Goal: Task Accomplishment & Management: Use online tool/utility

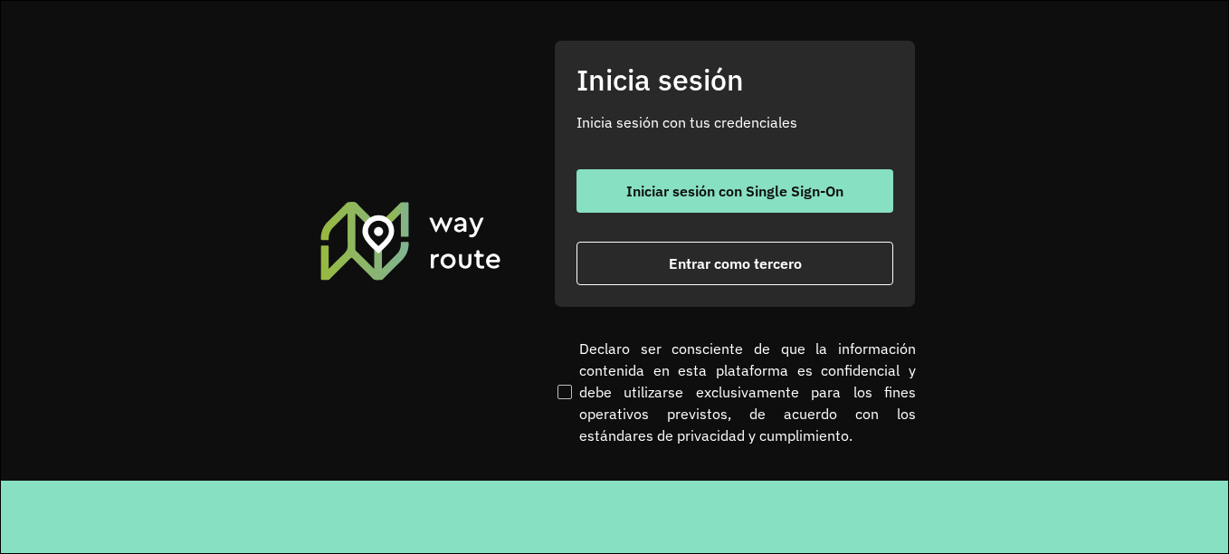
click at [694, 254] on font "Entrar como tercero" at bounding box center [735, 263] width 133 height 18
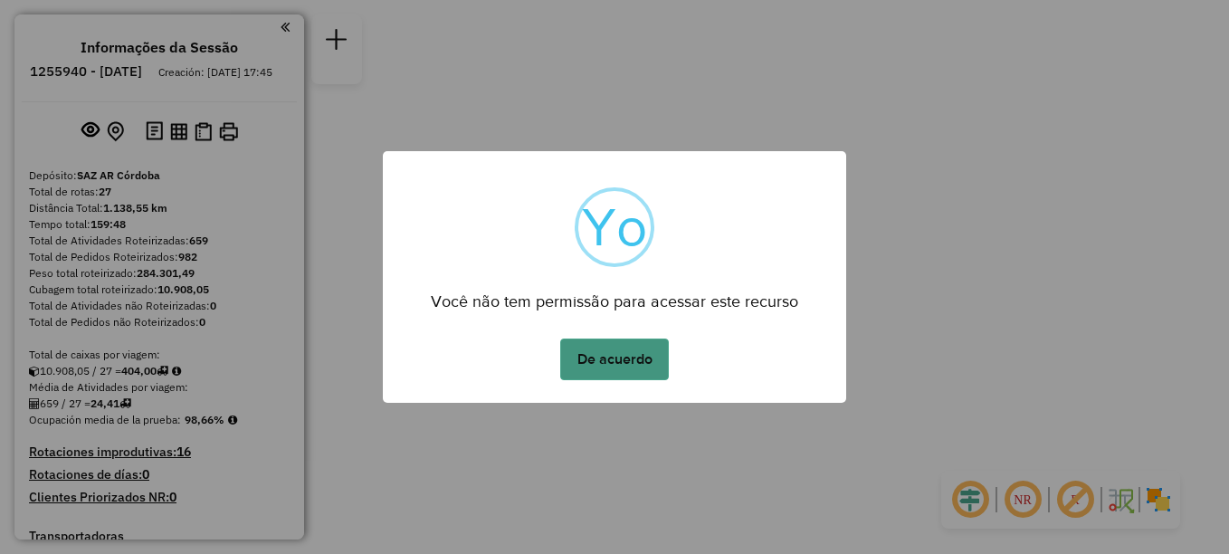
click at [624, 355] on button "De acuerdo" at bounding box center [614, 359] width 109 height 42
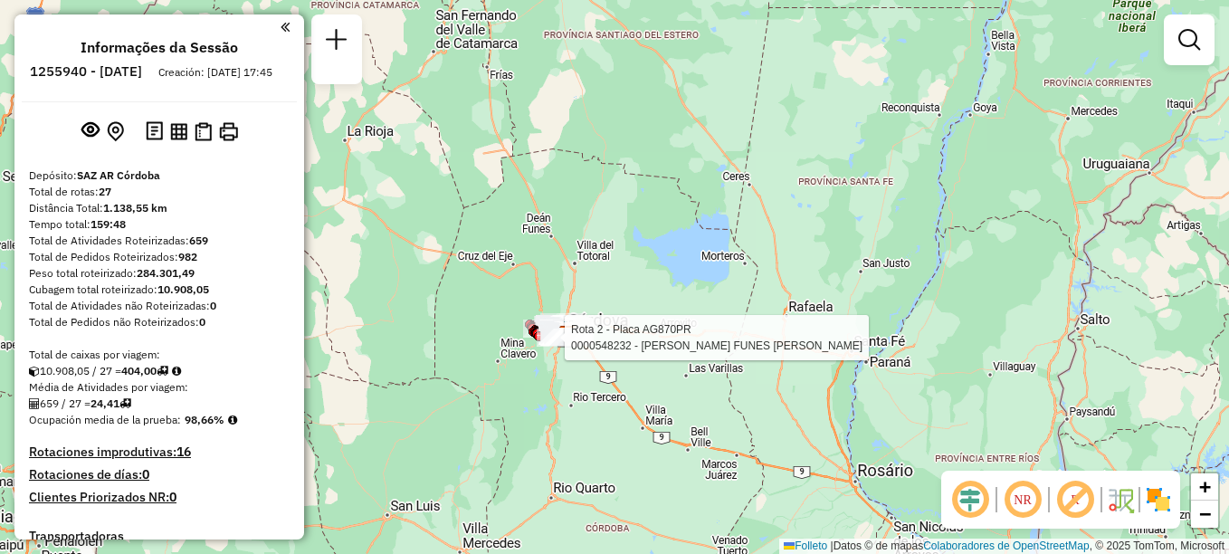
click at [757, 152] on div "Rota 13 - Placa HYF291 0000301879 - ALIMENTACION DEL CENTRO SA Rota 18 - Placa …" at bounding box center [614, 277] width 1229 height 554
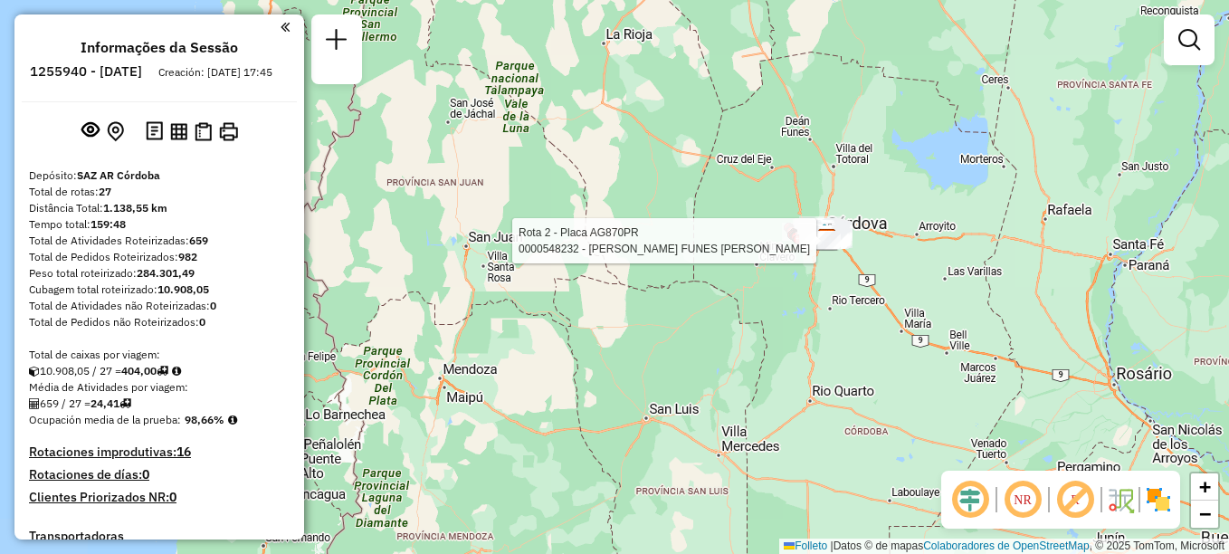
click at [694, 287] on div "Rota 2 - Placa AG870PR 0000548232 - MOLINA CORTES FUNES JAVIER IGNACIO Janela d…" at bounding box center [614, 277] width 1229 height 554
click at [669, 359] on div "Rota 2 - Placa AG870PR 0000548232 - MOLINA CORTES FUNES JAVIER IGNACIO Janela d…" at bounding box center [614, 277] width 1229 height 554
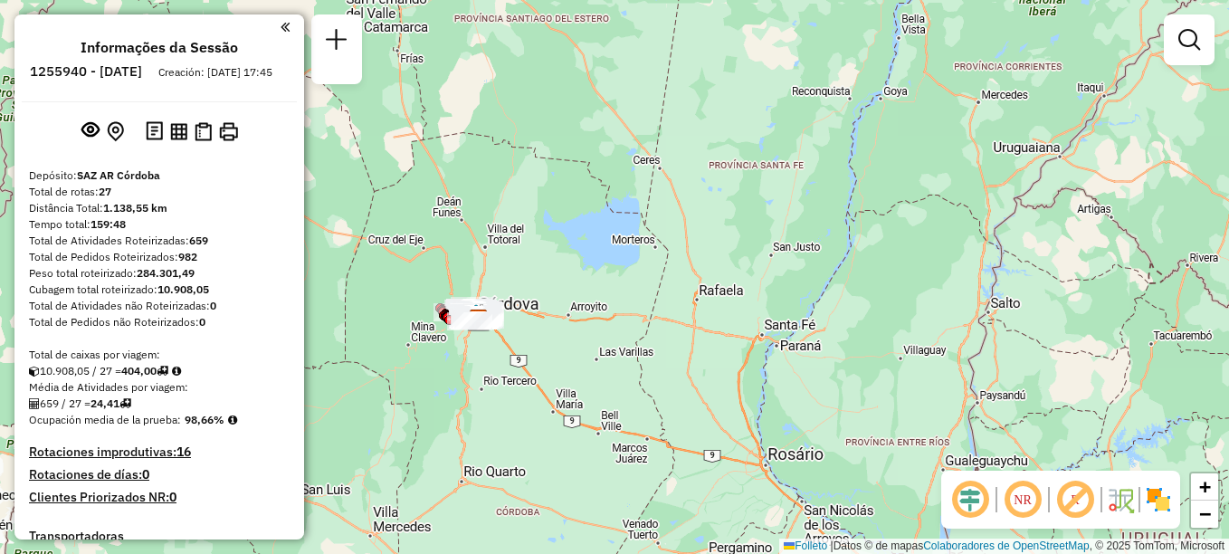
drag, startPoint x: 547, startPoint y: 411, endPoint x: 711, endPoint y: 224, distance: 248.8
click at [711, 225] on div "Janela de atendimento Grade de atendimento Capacidade Transportadoras Veículos …" at bounding box center [614, 277] width 1229 height 554
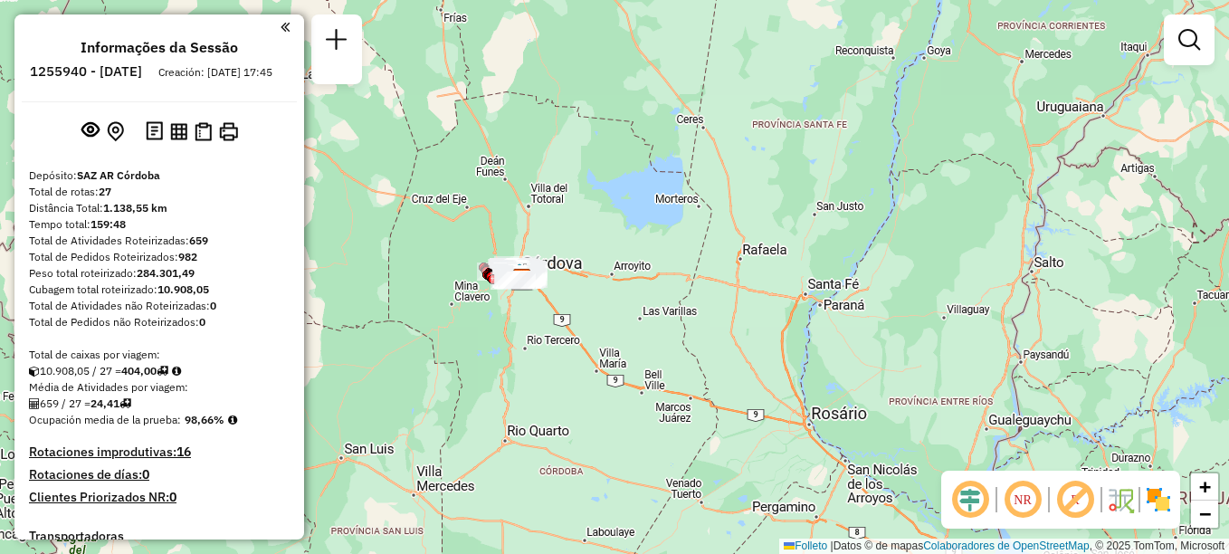
click at [496, 314] on div "Janela de atendimento Grade de atendimento Capacidade Transportadoras Veículos …" at bounding box center [614, 277] width 1229 height 554
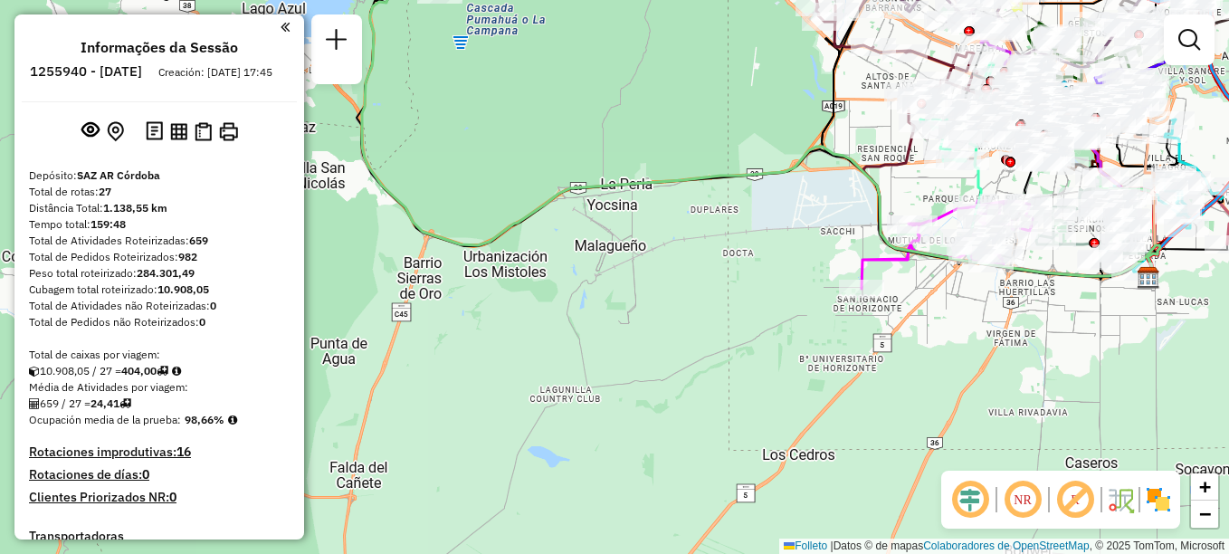
drag, startPoint x: 430, startPoint y: 432, endPoint x: 860, endPoint y: 397, distance: 431.2
click at [860, 397] on div "Janela de atendimento Grade de atendimento Capacidade Transportadoras Veículos …" at bounding box center [614, 277] width 1229 height 554
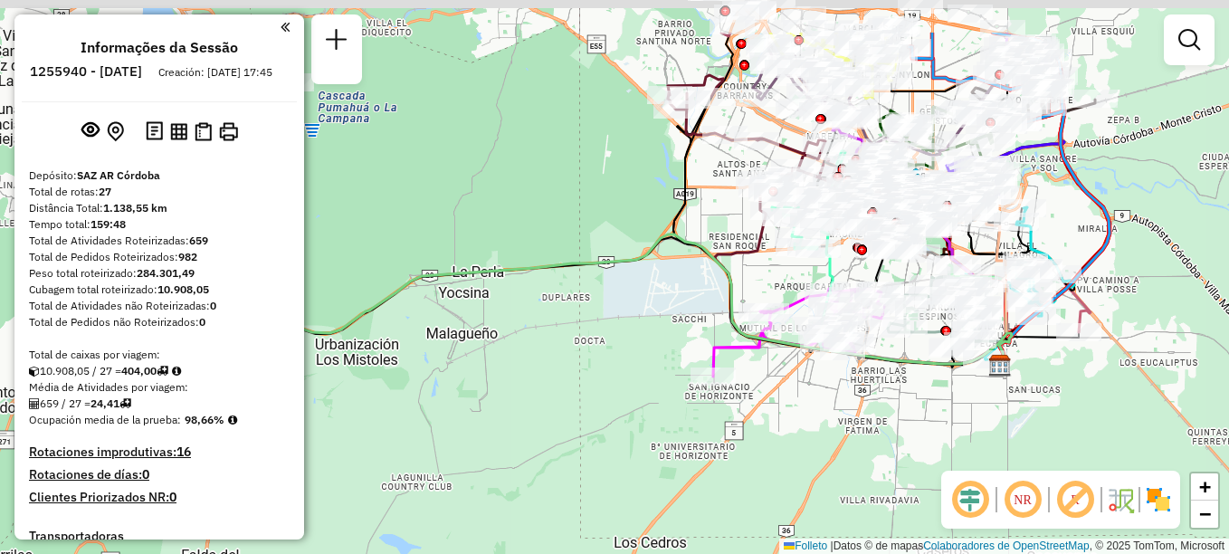
drag, startPoint x: 913, startPoint y: 283, endPoint x: 765, endPoint y: 372, distance: 172.9
click at [765, 372] on div "Janela de atendimento Grade de atendimento Capacidade Transportadoras Veículos …" at bounding box center [614, 277] width 1229 height 554
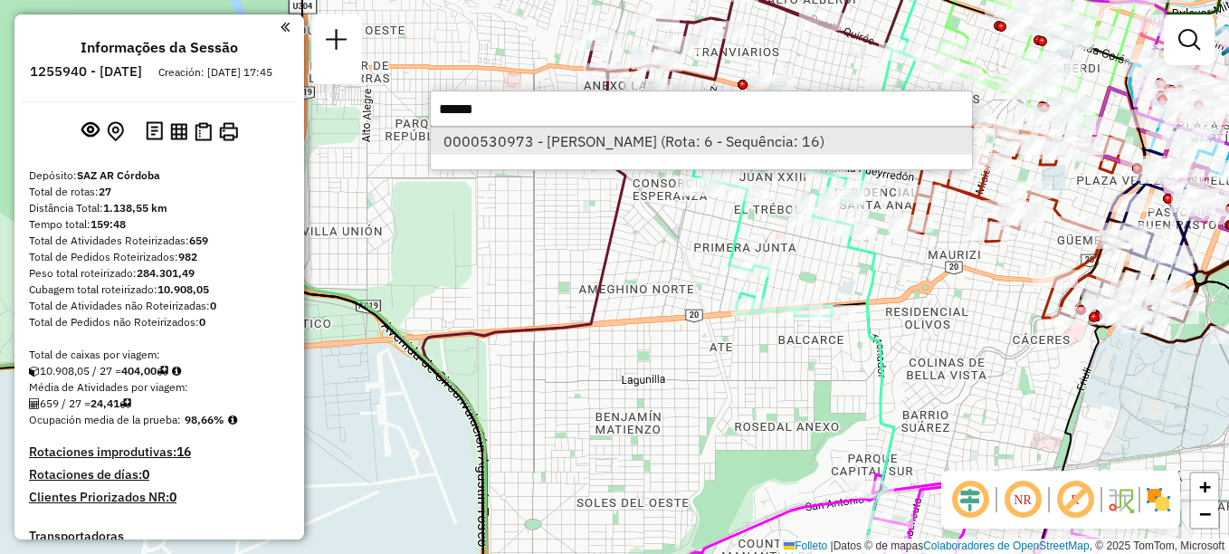
type input "******"
click at [674, 140] on font "0000530973 - HEREDIA NATALIA (Rota: 6 - Sequência: 16)" at bounding box center [633, 141] width 381 height 18
select select "**********"
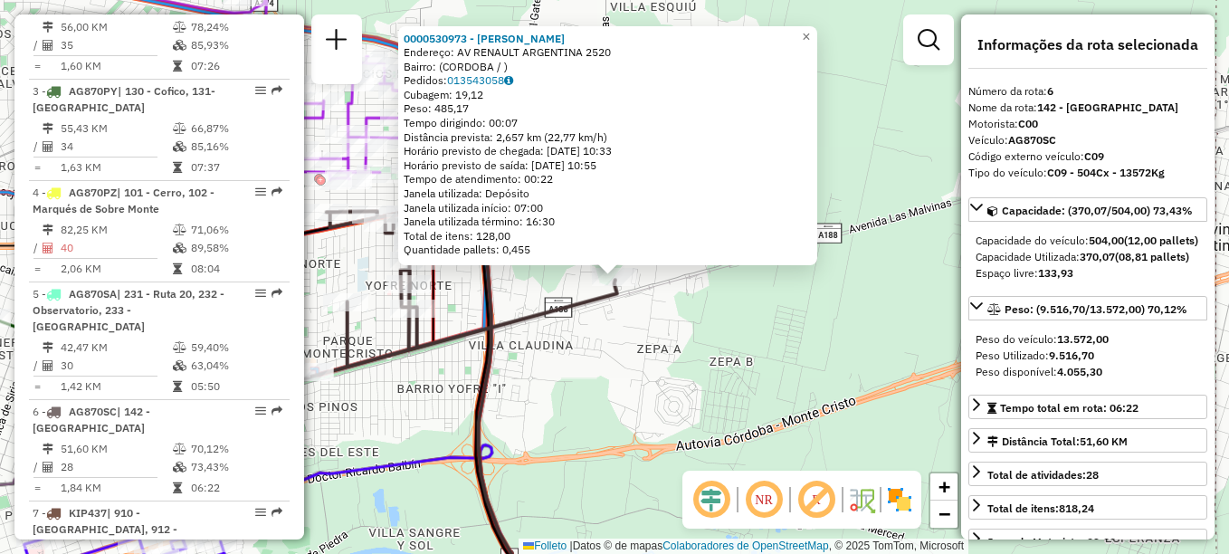
scroll to position [1151, 0]
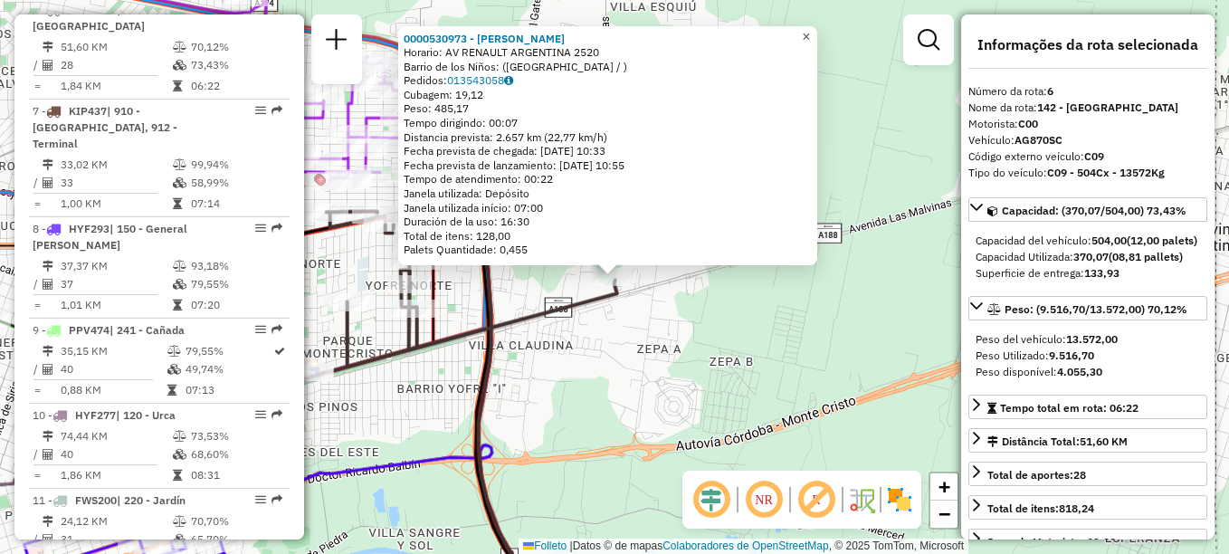
click at [810, 31] on span "×" at bounding box center [806, 36] width 8 height 15
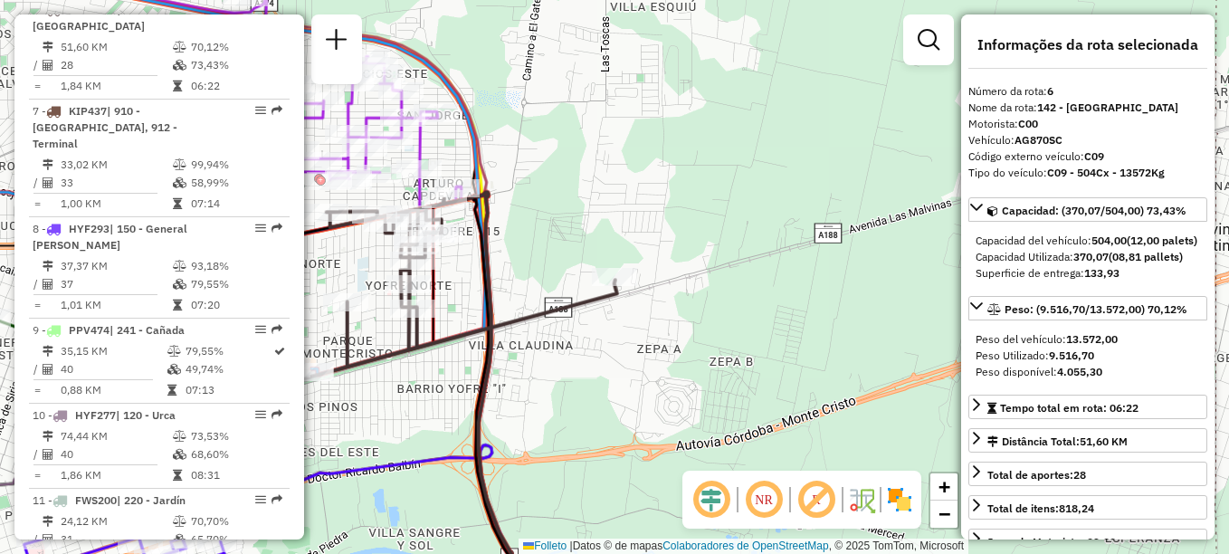
click at [725, 336] on div "Janela de atendimento Grade de atendimento Capacidade Transportadoras Veículos …" at bounding box center [614, 277] width 1229 height 554
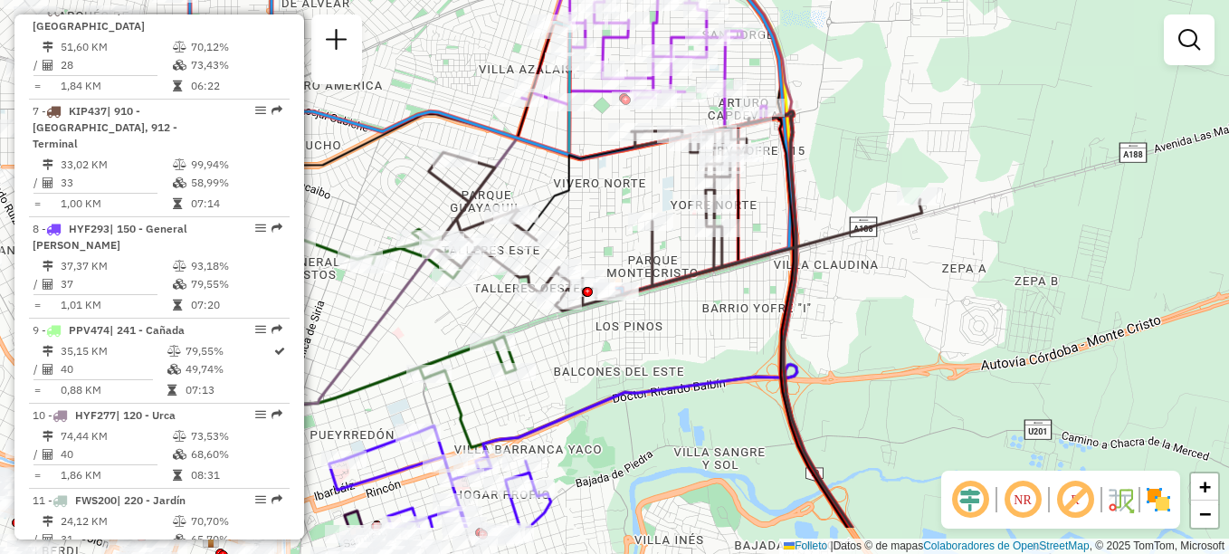
drag, startPoint x: 756, startPoint y: 312, endPoint x: 924, endPoint y: 252, distance: 178.6
click at [924, 252] on div "Janela de atendimento Grade de atendimento Capacidade Transportadoras Veículos …" at bounding box center [614, 277] width 1229 height 554
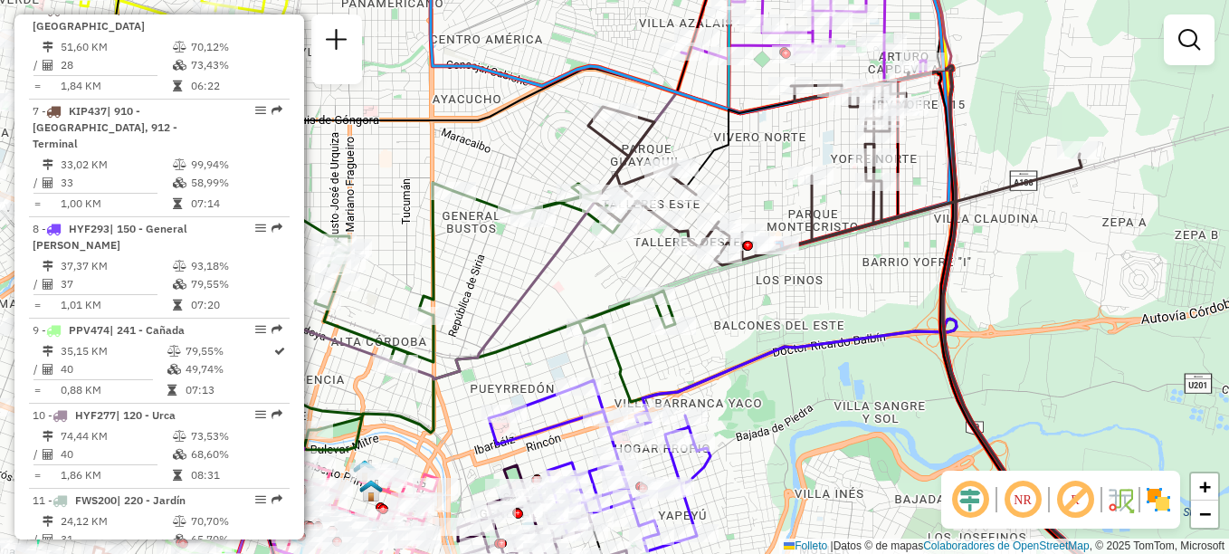
drag, startPoint x: 849, startPoint y: 327, endPoint x: 1009, endPoint y: 281, distance: 166.7
click at [1009, 281] on div "Janela de atendimento Grade de atendimento Capacidade Transportadoras Veículos …" at bounding box center [614, 277] width 1229 height 554
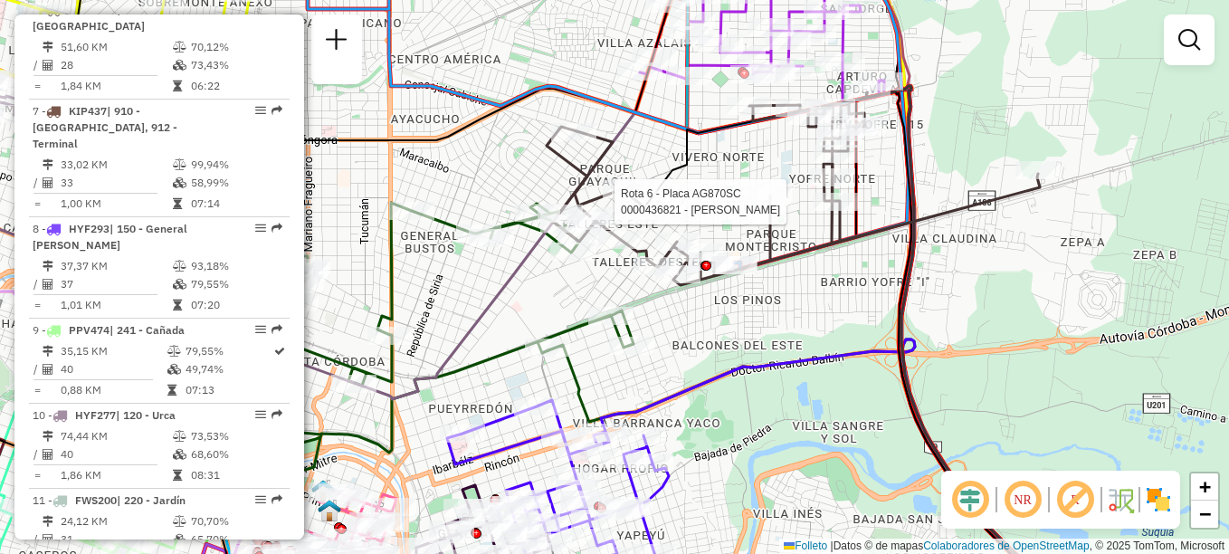
select select "**********"
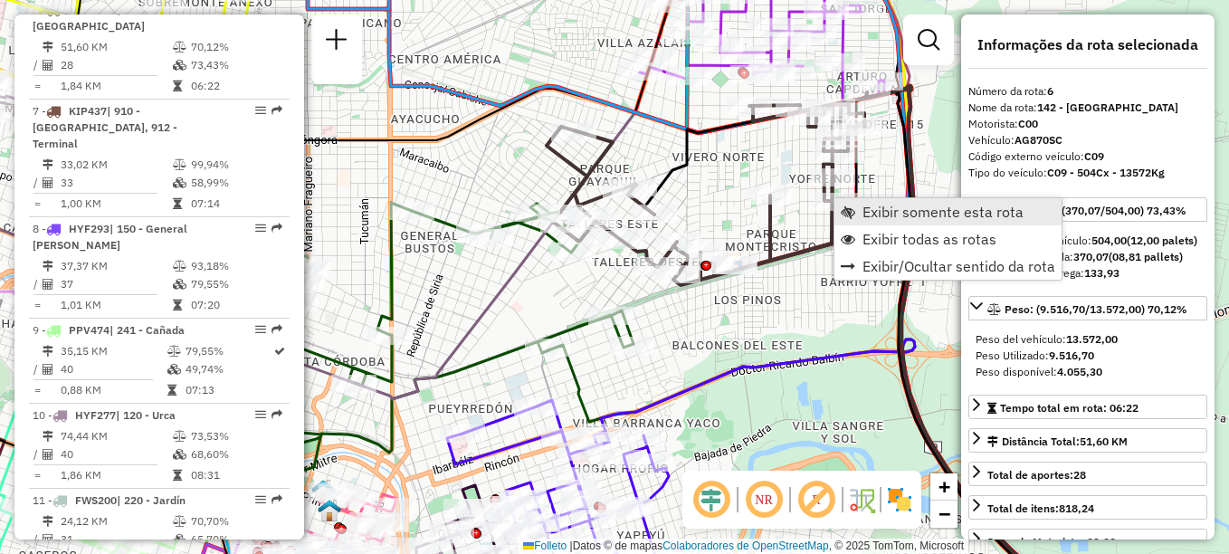
click at [916, 214] on span "Exibir somente esta rota" at bounding box center [942, 212] width 161 height 14
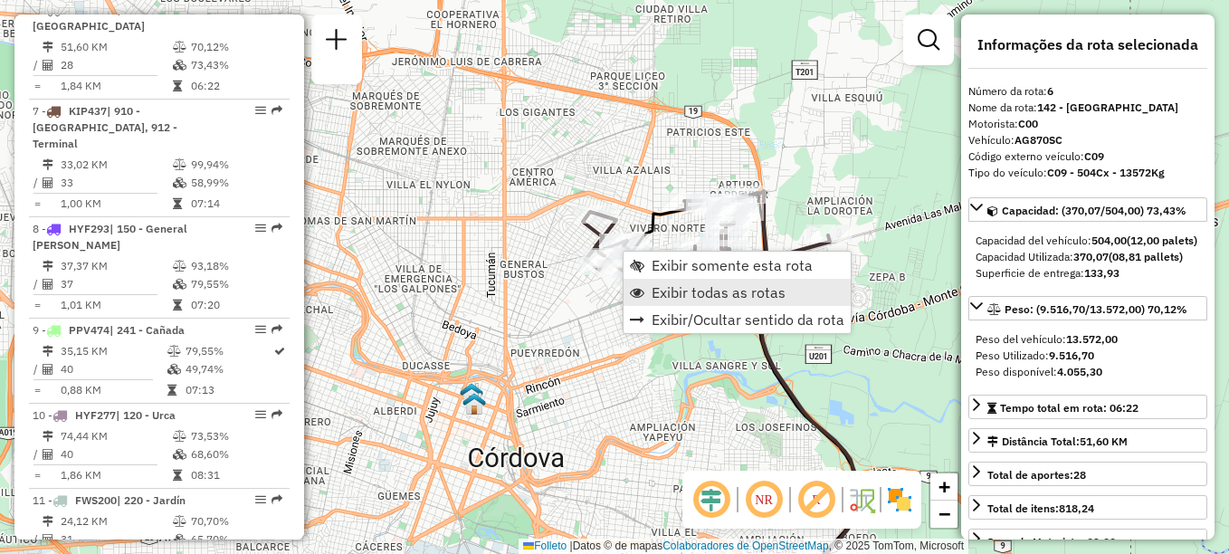
click at [655, 288] on span "Exibir todas as rotas" at bounding box center [719, 292] width 134 height 14
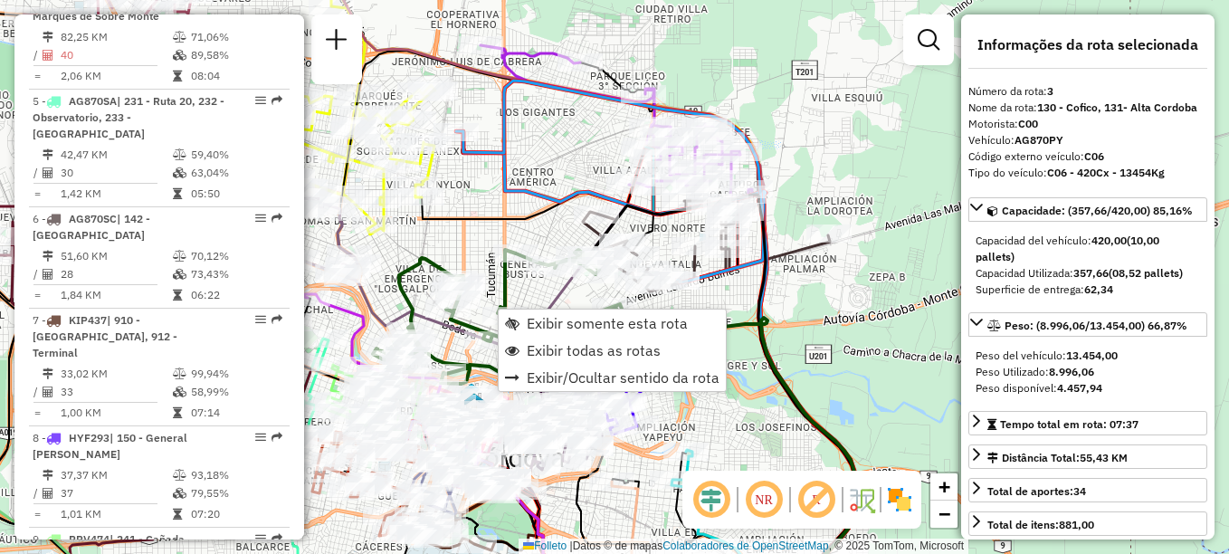
scroll to position [831, 0]
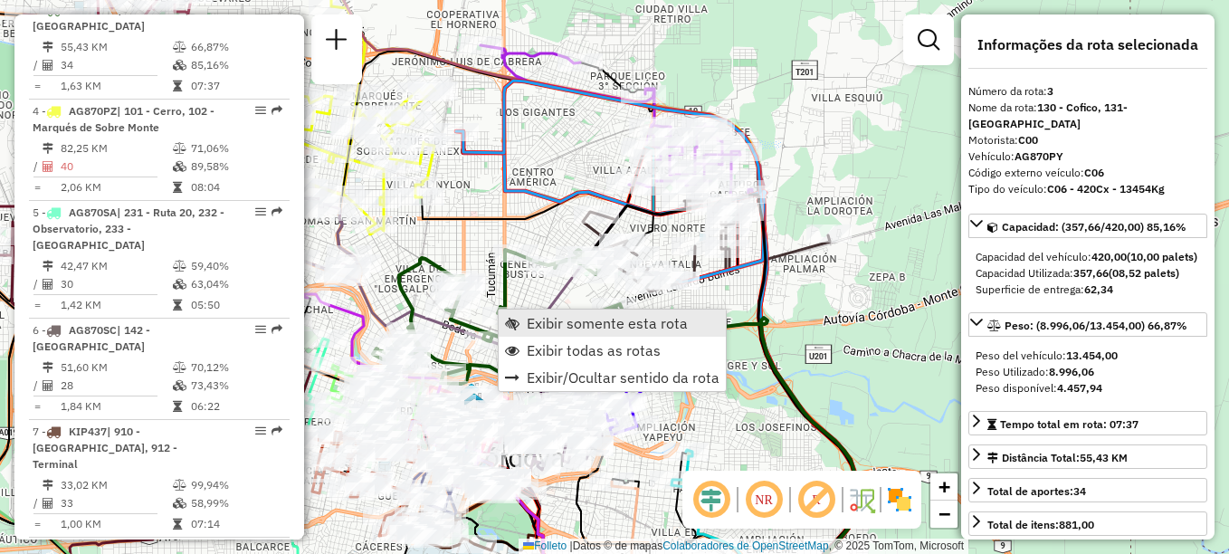
click at [547, 316] on span "Exibir somente esta rota" at bounding box center [607, 323] width 161 height 14
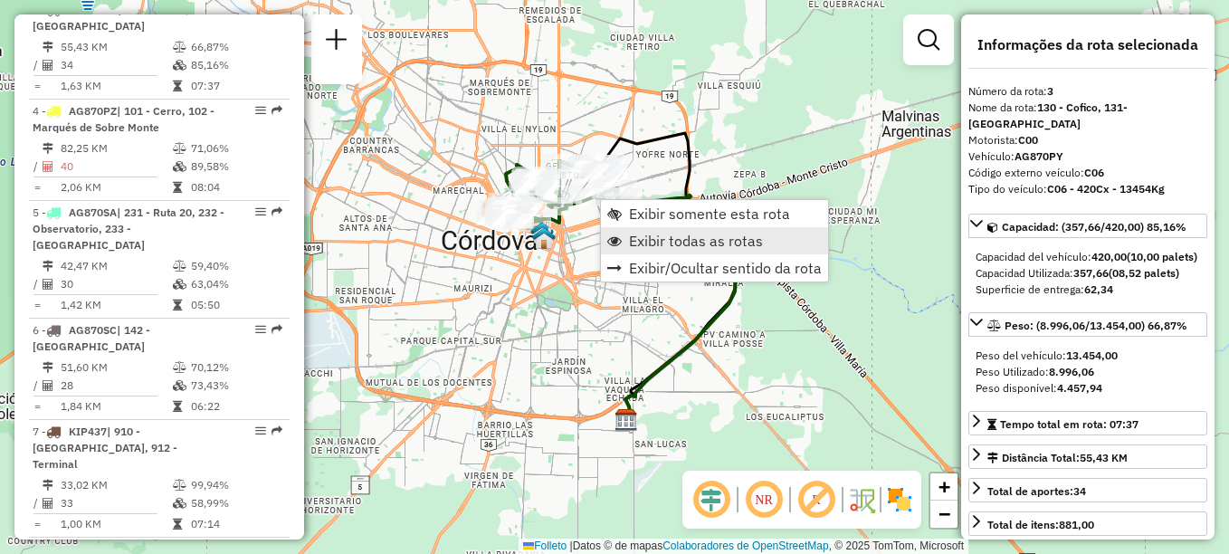
click at [637, 238] on span "Exibir todas as rotas" at bounding box center [696, 240] width 134 height 14
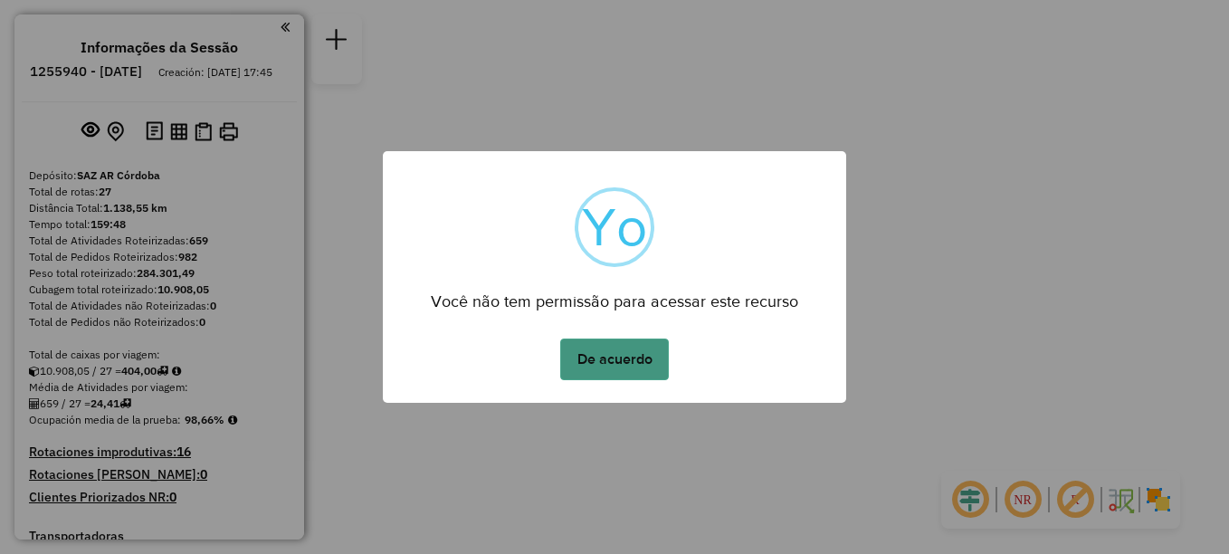
click at [619, 364] on button "De acuerdo" at bounding box center [614, 359] width 109 height 42
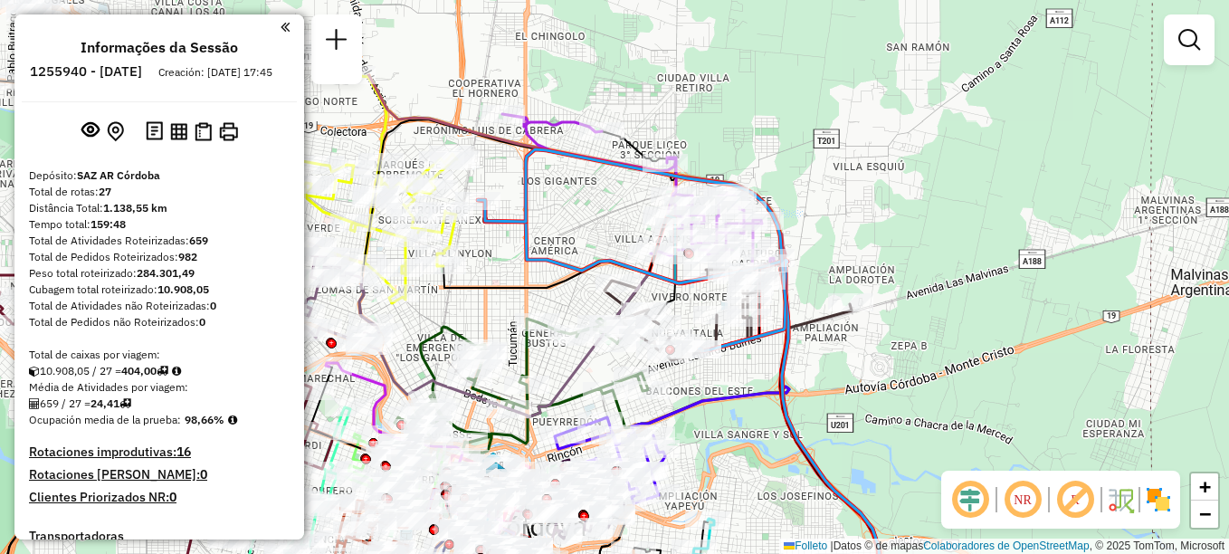
drag, startPoint x: 789, startPoint y: 328, endPoint x: 830, endPoint y: 416, distance: 96.8
click at [830, 416] on div "Janela de atendimento Grade de atendimento Capacidade Transportadoras Veículos …" at bounding box center [614, 277] width 1229 height 554
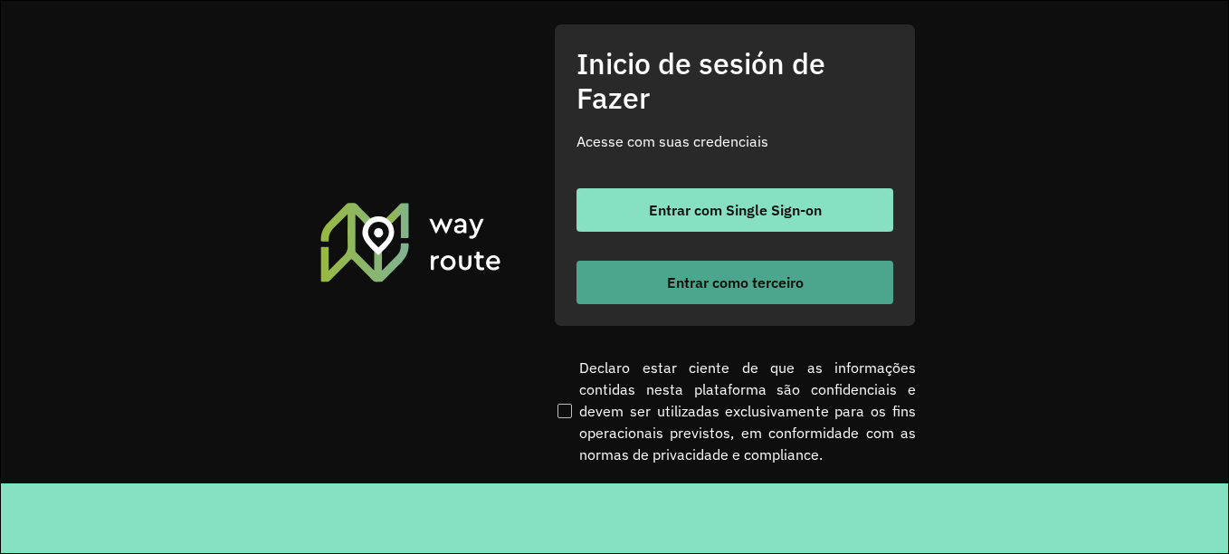
click at [729, 284] on font "Entrar como terceiro" at bounding box center [735, 282] width 137 height 18
click at [733, 290] on font "Entrar como terceiro" at bounding box center [735, 282] width 137 height 18
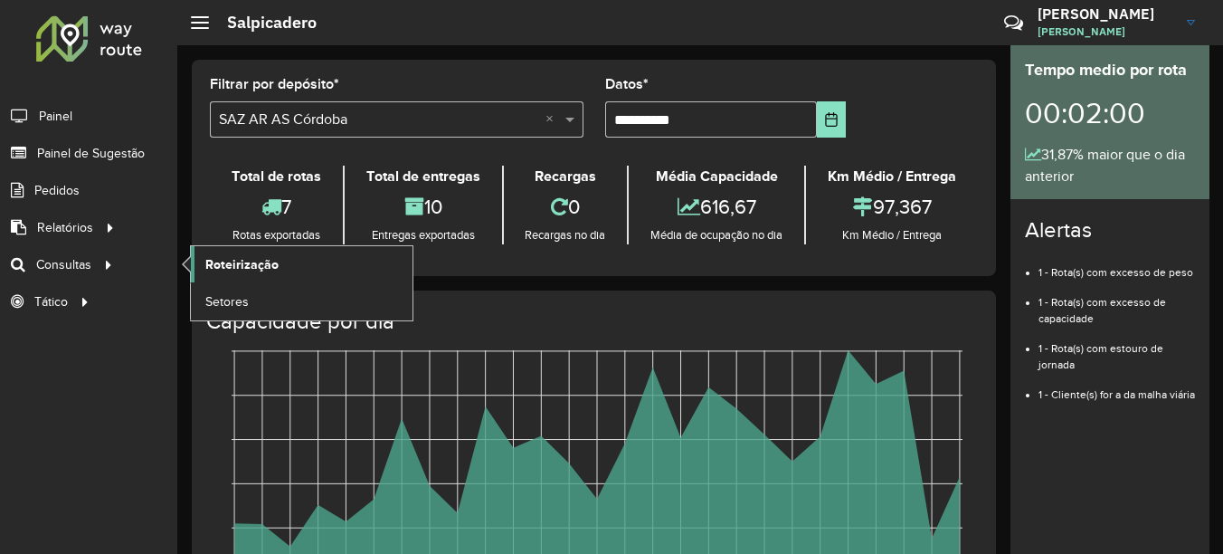
click at [259, 261] on span "Roteirização" at bounding box center [241, 264] width 73 height 19
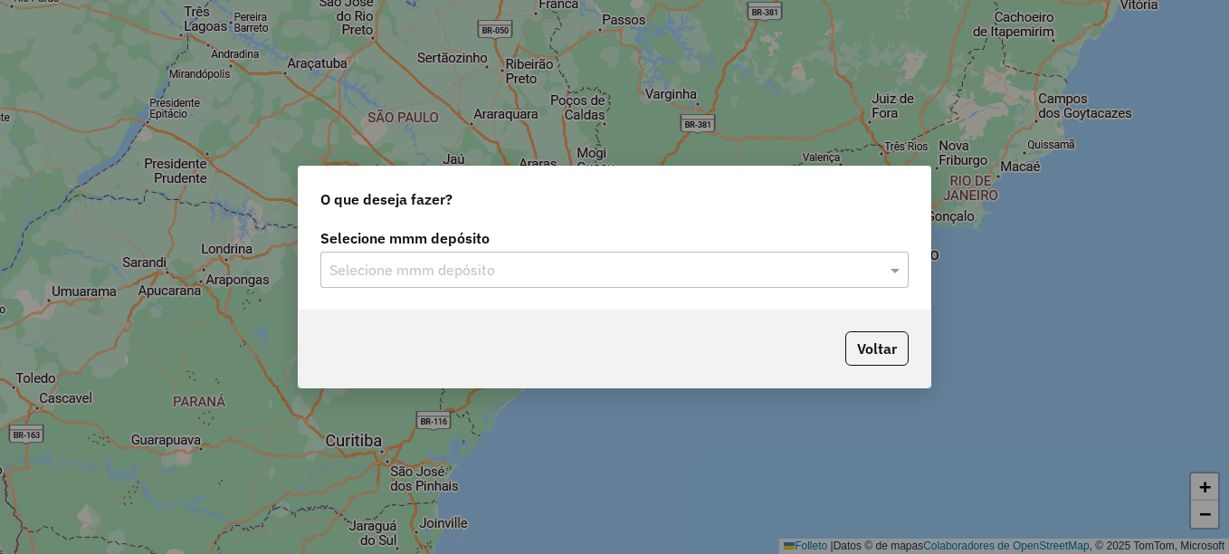
click at [457, 274] on input "text" at bounding box center [596, 271] width 534 height 22
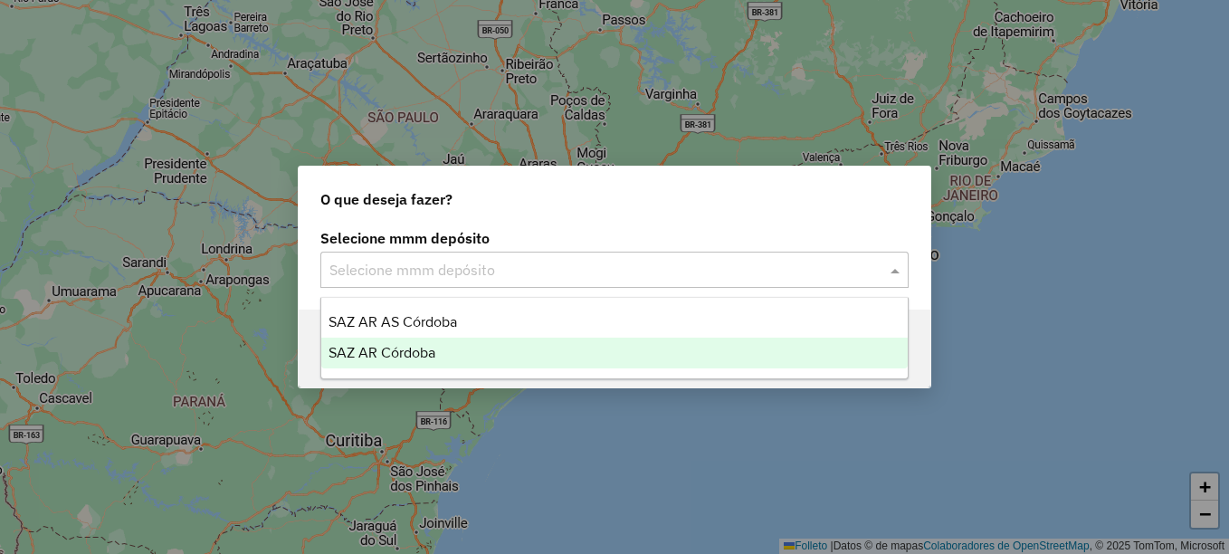
click at [408, 365] on div "SAZ AR Córdoba" at bounding box center [614, 353] width 586 height 31
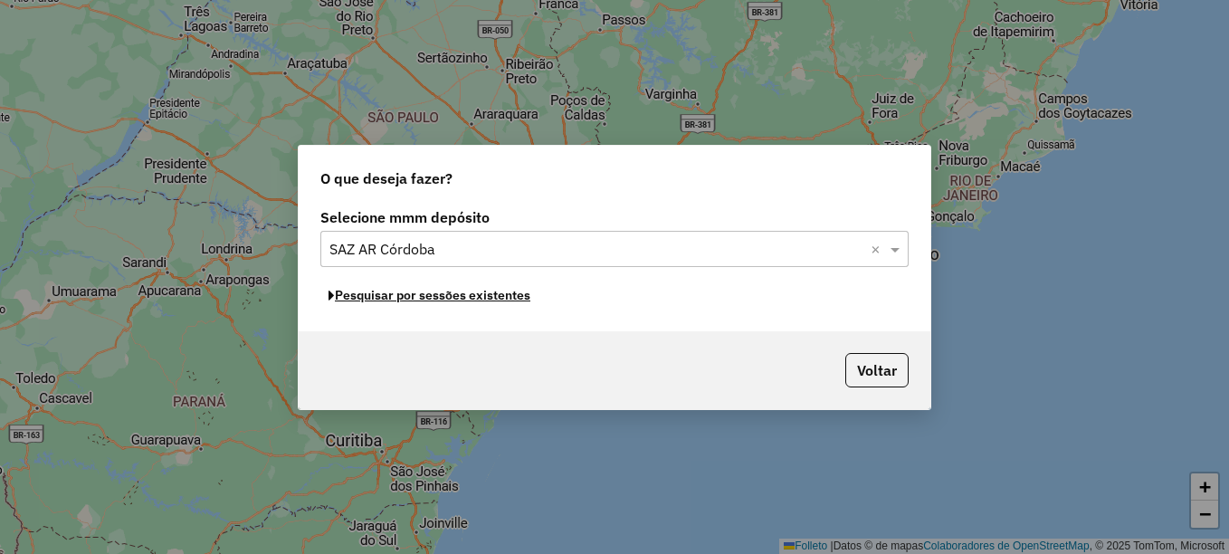
click at [462, 298] on font "Pesquisar por sessões existentes" at bounding box center [432, 295] width 195 height 16
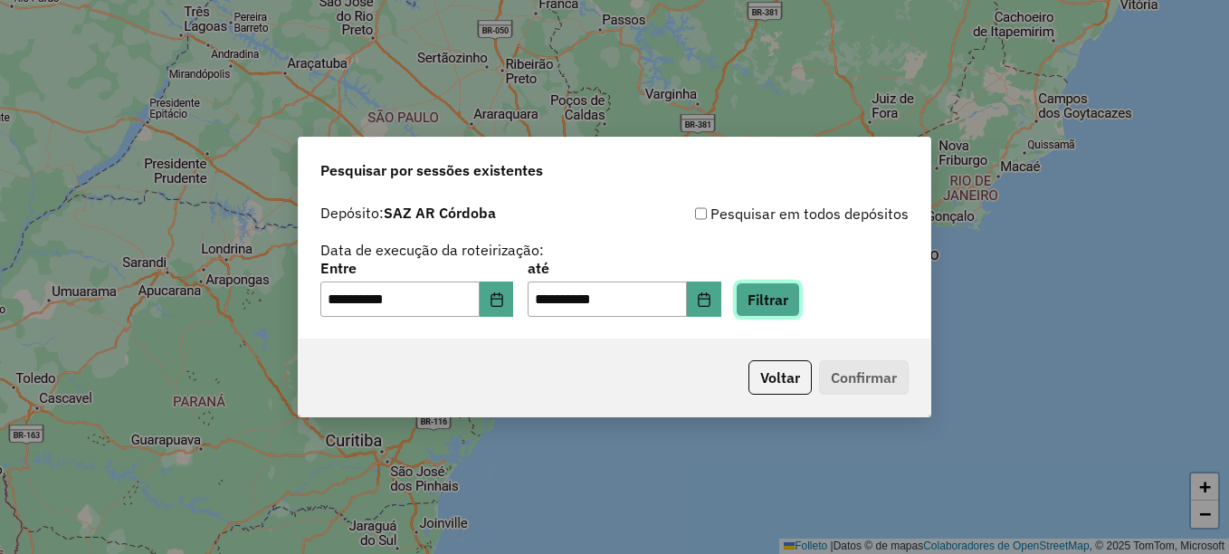
click at [789, 300] on button "Filtrar" at bounding box center [768, 299] width 64 height 34
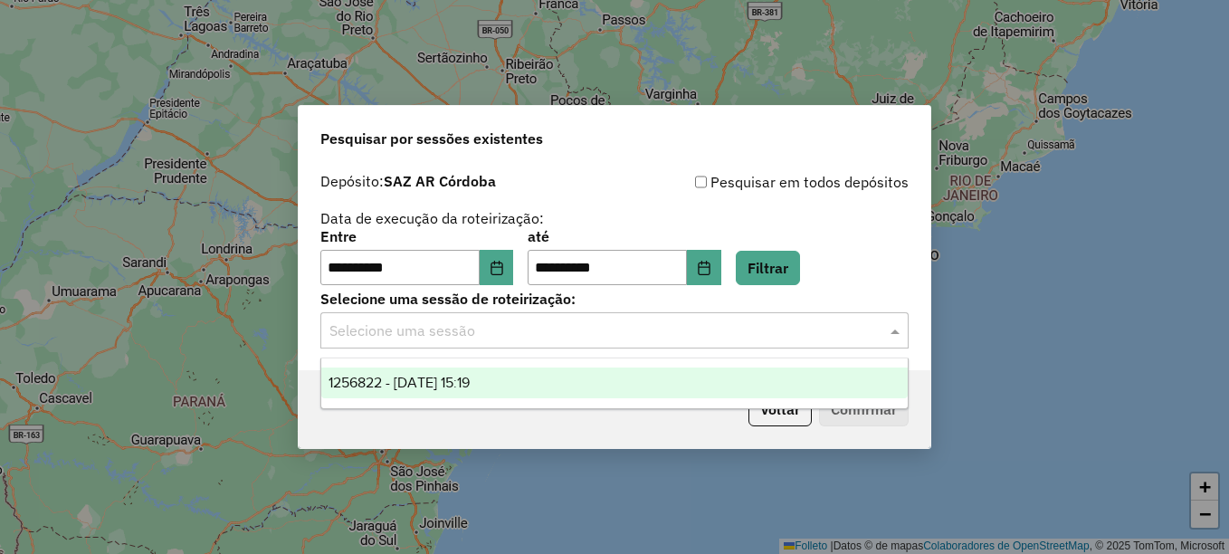
click at [562, 338] on input "text" at bounding box center [596, 331] width 534 height 22
click at [508, 386] on div "1256822 - [DATE] 15:19" at bounding box center [614, 382] width 586 height 31
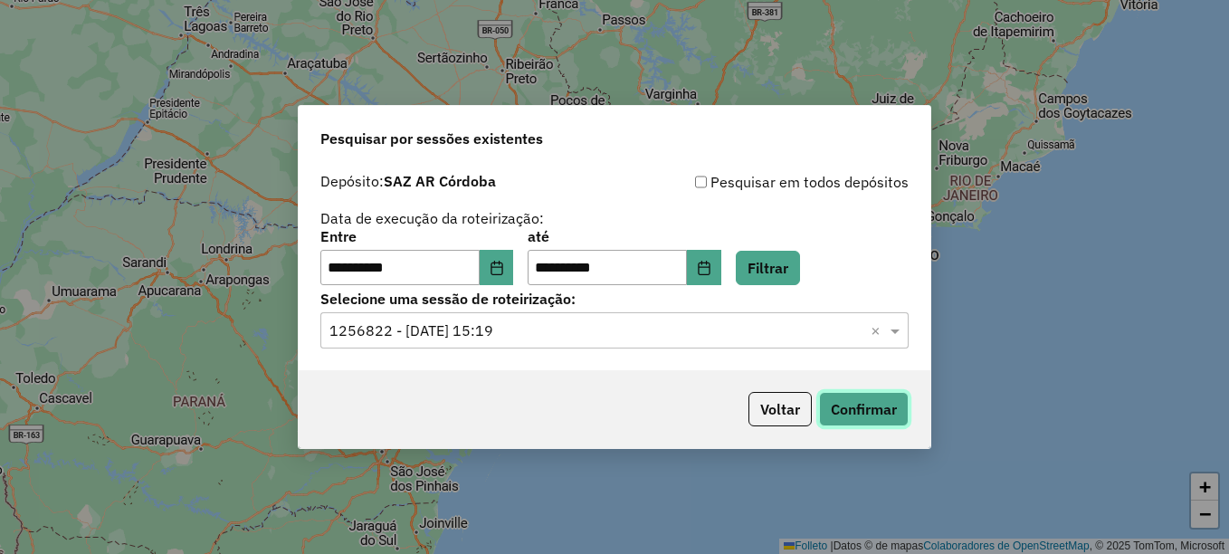
click at [844, 410] on button "Confirmar" at bounding box center [864, 409] width 90 height 34
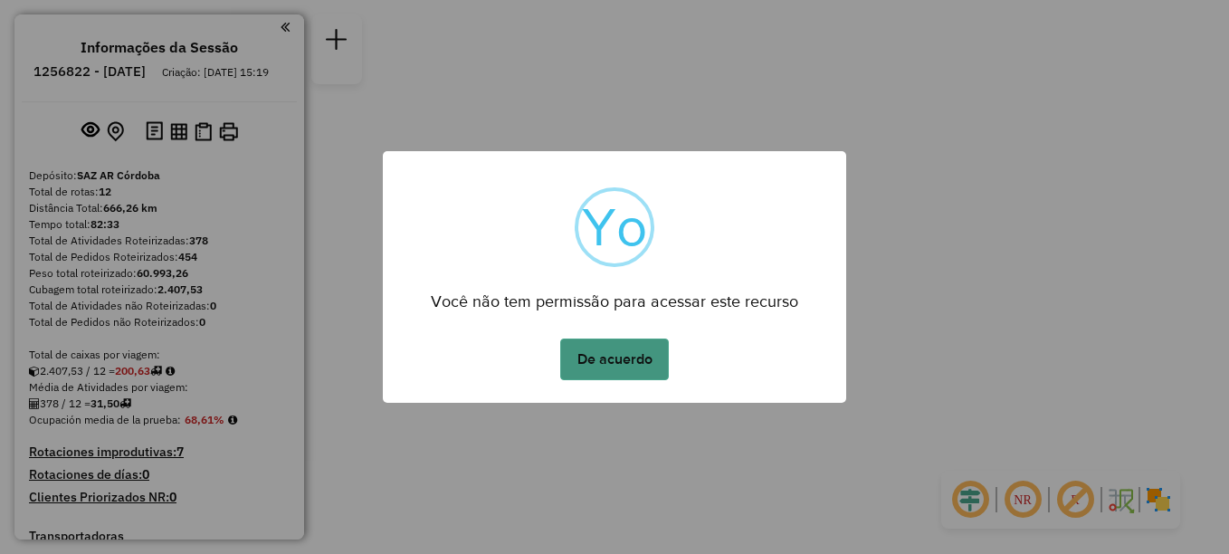
click at [632, 357] on button "De acuerdo" at bounding box center [614, 359] width 109 height 42
